Goal: Information Seeking & Learning: Find specific fact

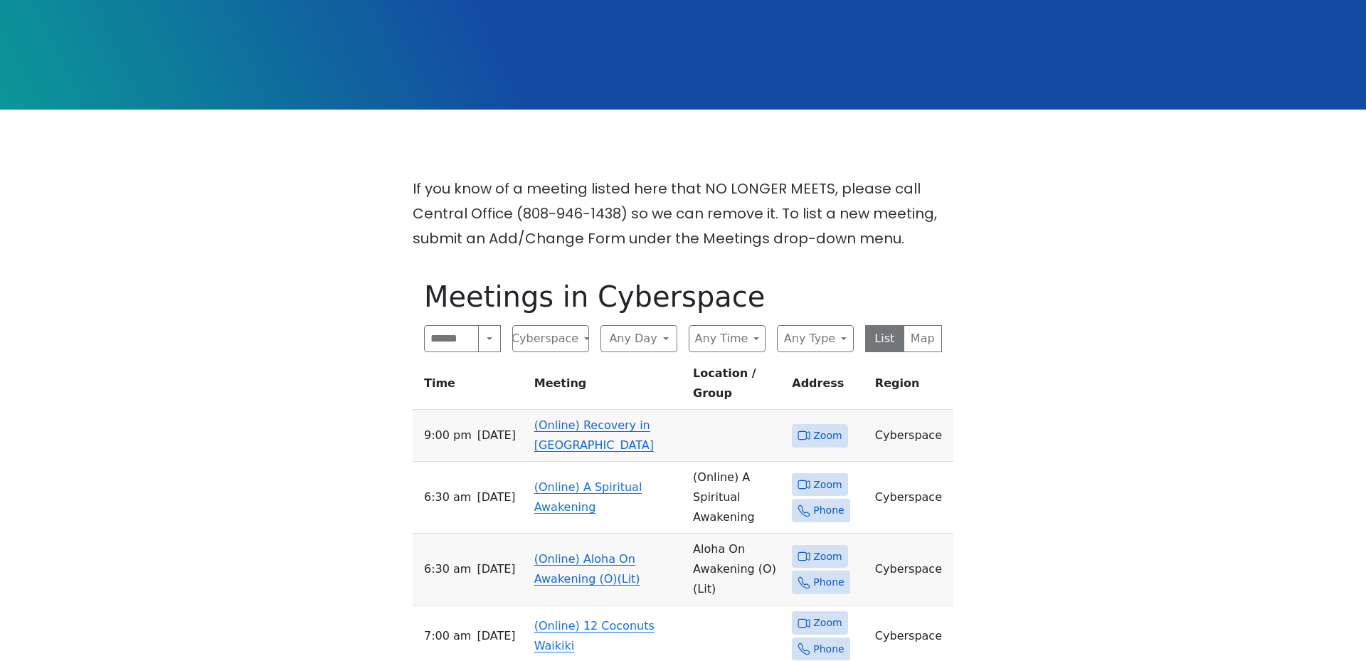
scroll to position [370, 0]
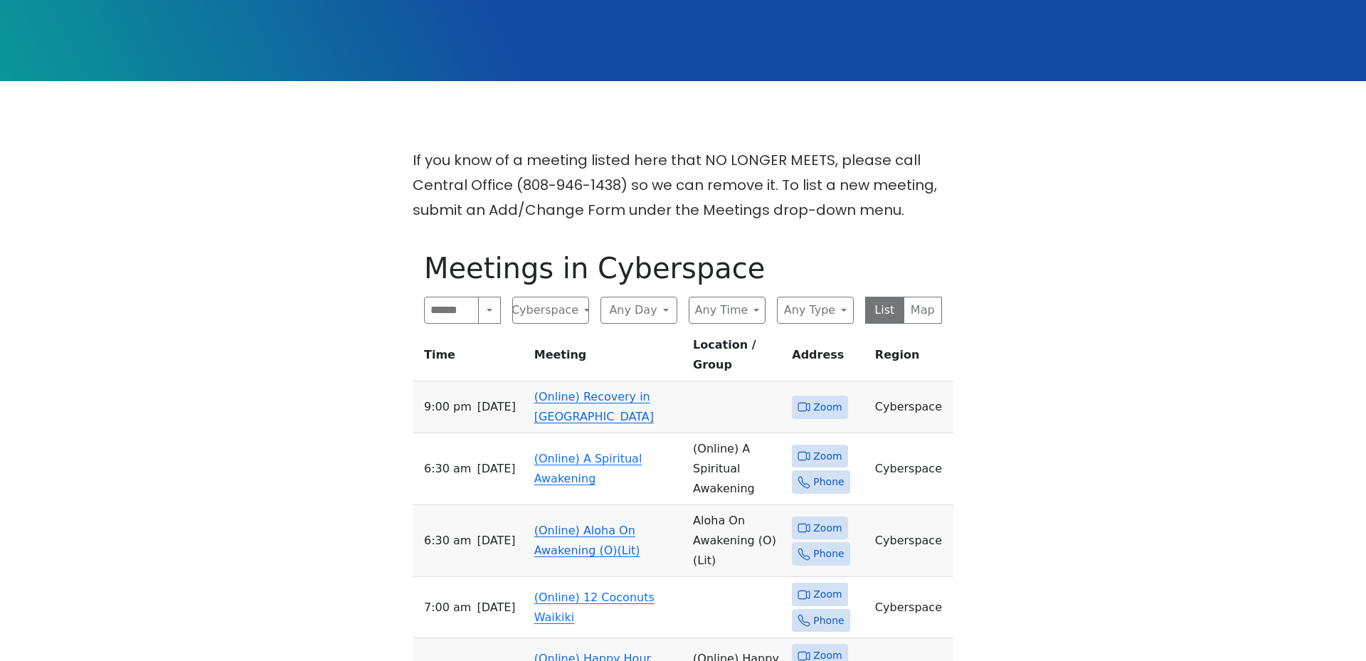
click at [601, 390] on link "(Online) Recovery in [GEOGRAPHIC_DATA]" at bounding box center [594, 406] width 120 height 33
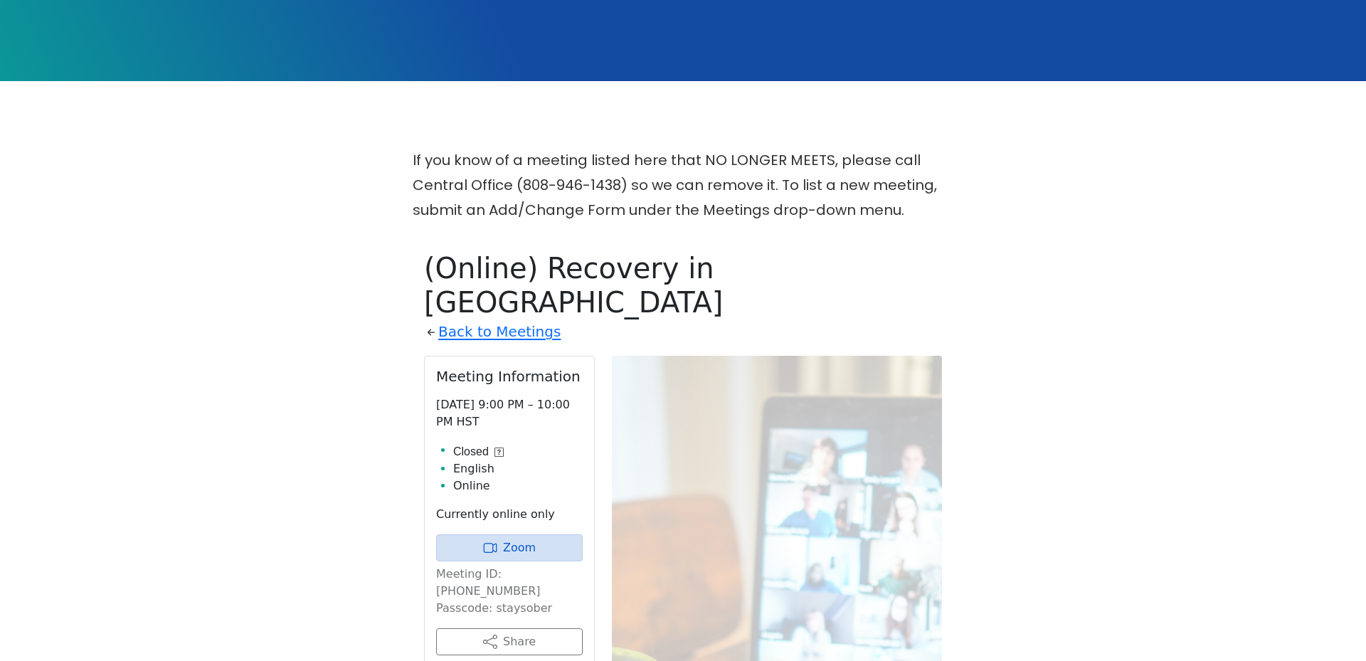
scroll to position [579, 0]
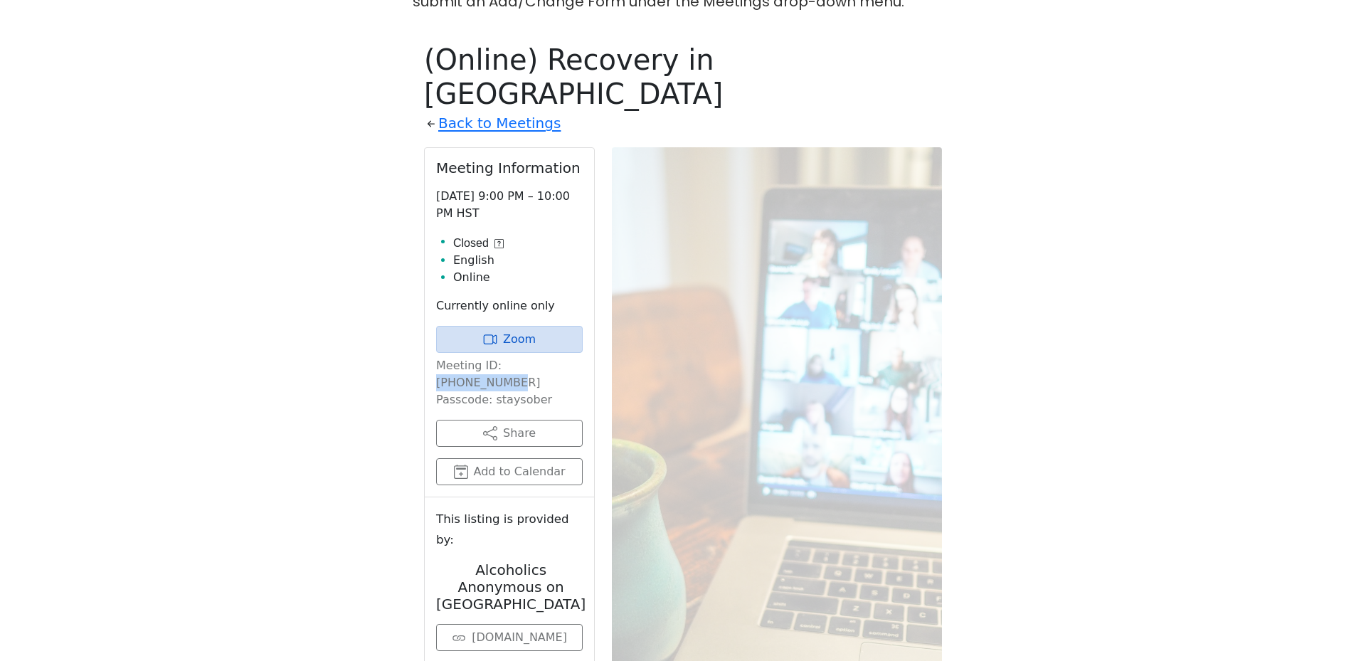
drag, startPoint x: 497, startPoint y: 297, endPoint x: 568, endPoint y: 297, distance: 71.2
click at [568, 357] on p "Meeting ID: [PHONE_NUMBER] Passcode: staysober" at bounding box center [509, 382] width 147 height 51
copy p "[PHONE_NUMBER]"
click at [510, 357] on p "Meeting ID: [PHONE_NUMBER] Passcode: staysober" at bounding box center [509, 382] width 147 height 51
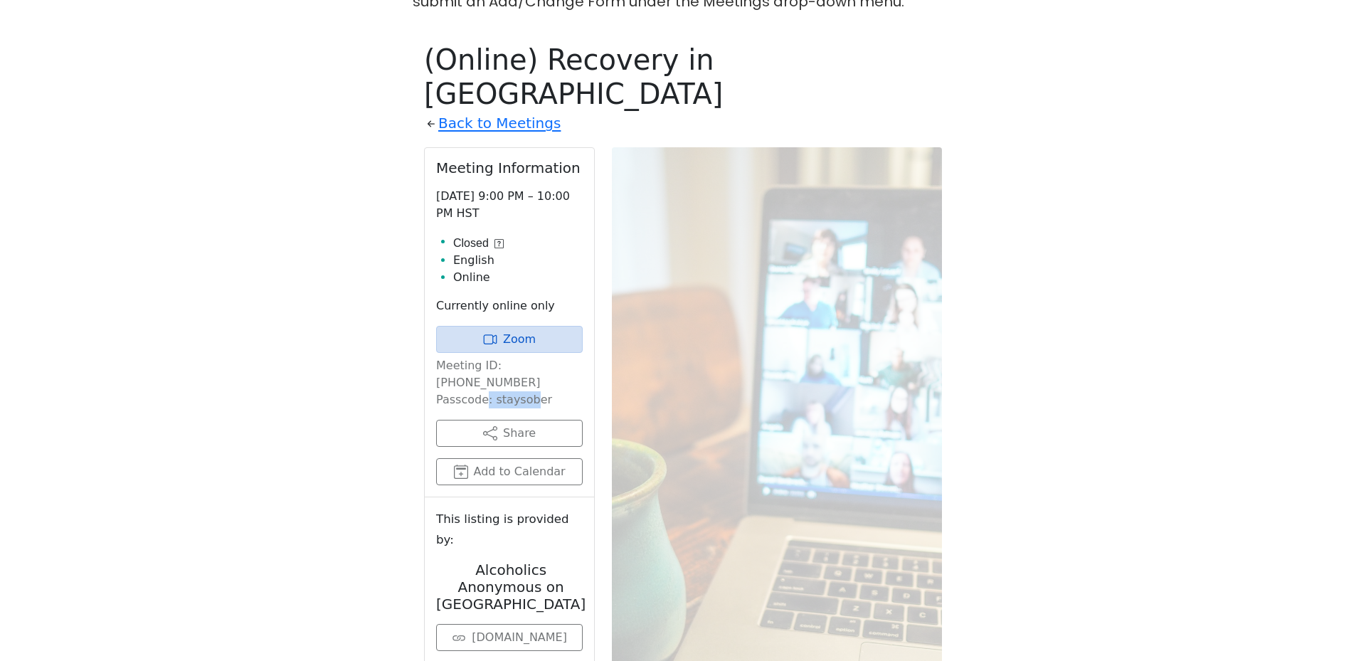
copy p "staysober"
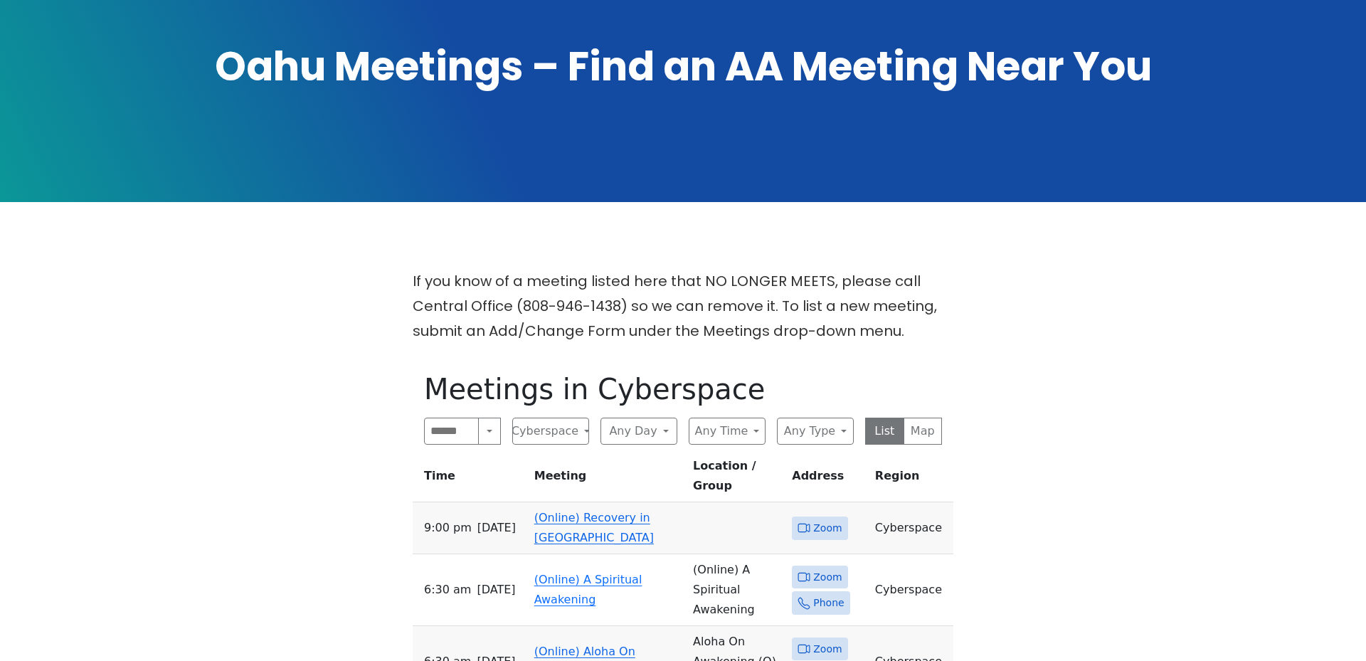
scroll to position [285, 0]
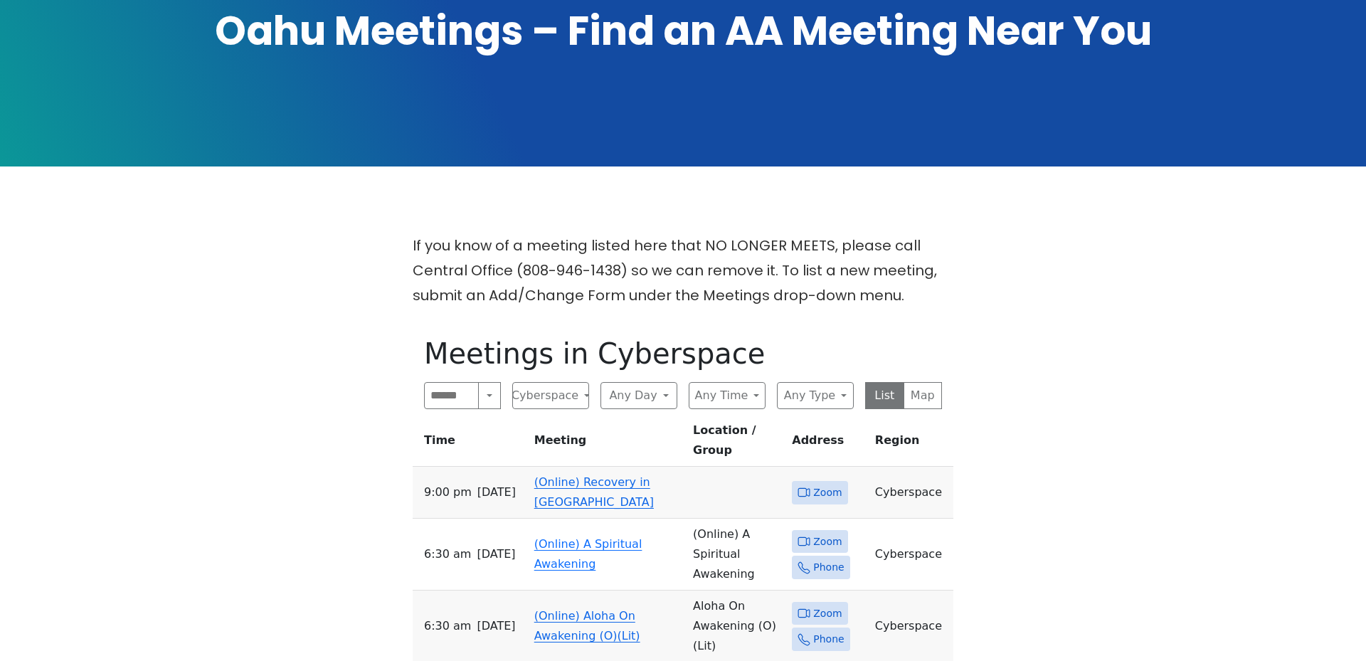
click at [612, 475] on link "(Online) Recovery in [GEOGRAPHIC_DATA]" at bounding box center [594, 491] width 120 height 33
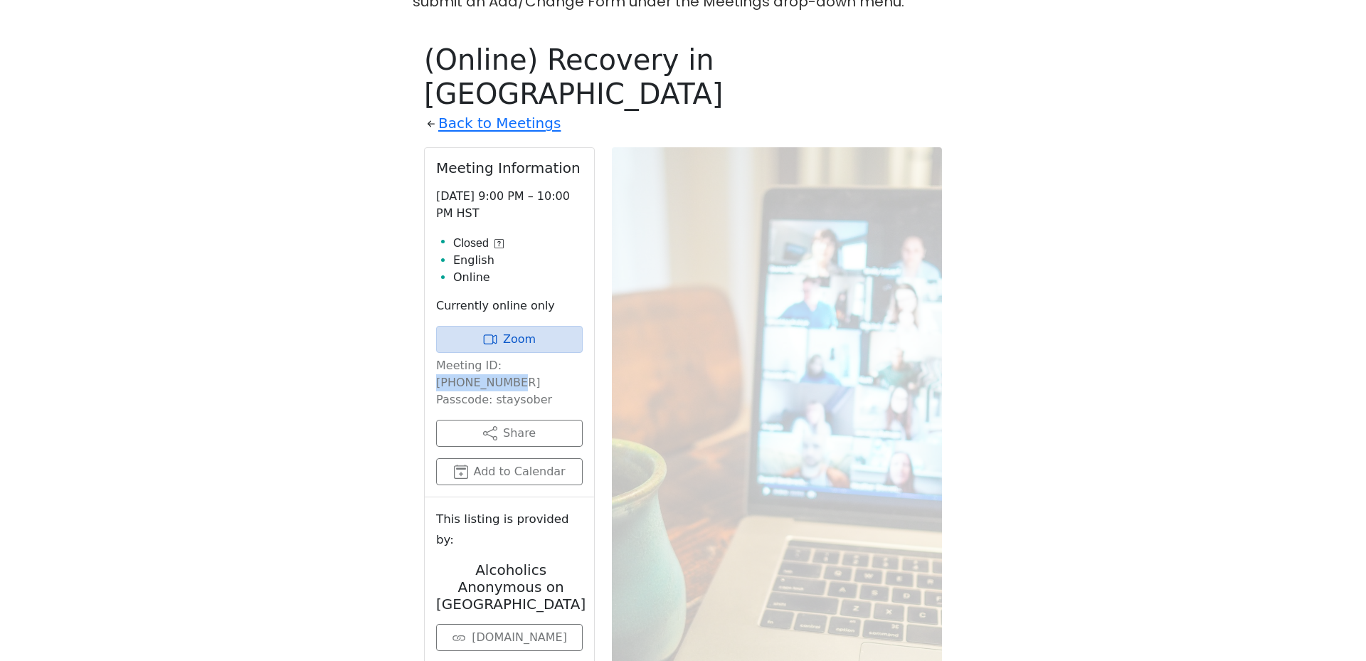
drag, startPoint x: 495, startPoint y: 300, endPoint x: 568, endPoint y: 298, distance: 72.6
click at [568, 357] on p "Meeting ID: [PHONE_NUMBER] Passcode: staysober" at bounding box center [509, 382] width 147 height 51
copy p "[PHONE_NUMBER]"
click at [522, 357] on p "Meeting ID: [PHONE_NUMBER] Passcode: staysober" at bounding box center [509, 382] width 147 height 51
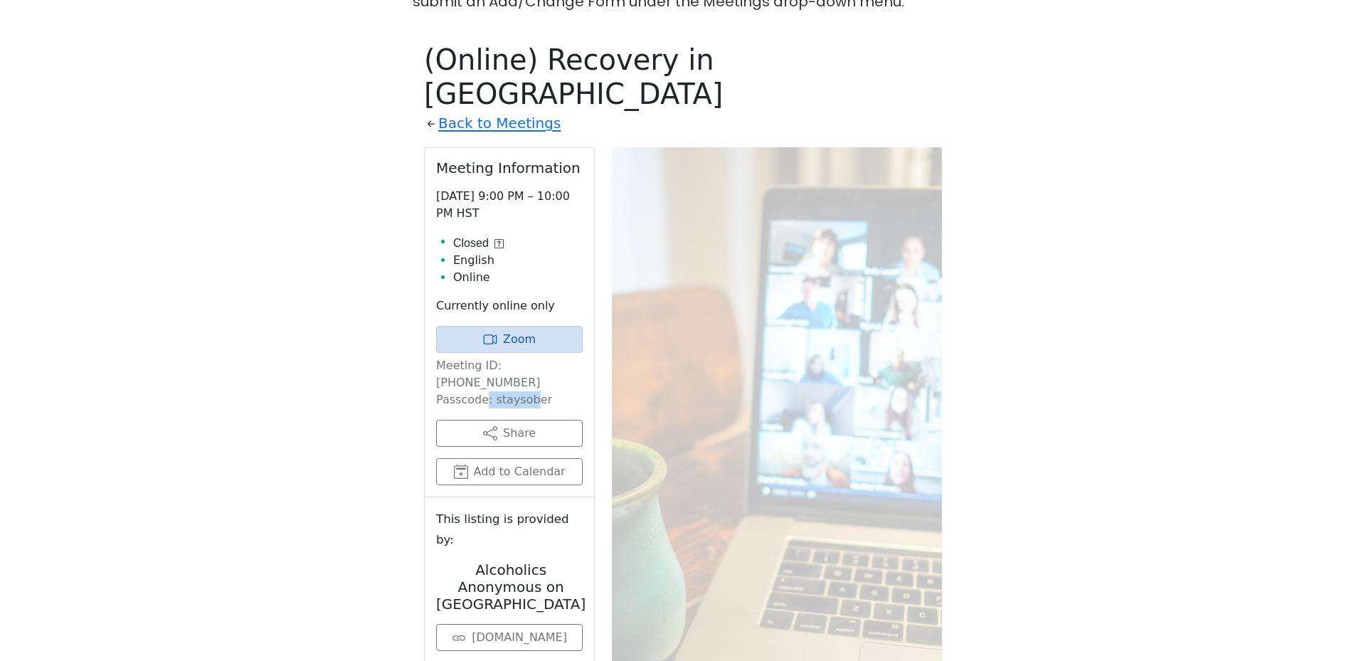
copy p "staysober"
